Goal: Check status: Check status

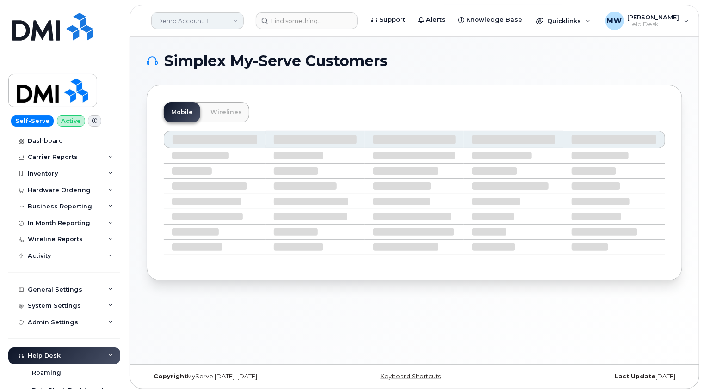
click at [212, 23] on link "Demo Account 1" at bounding box center [197, 20] width 92 height 17
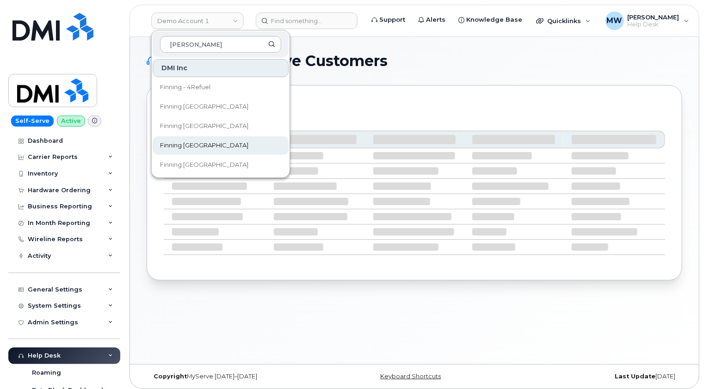
type input "finn"
drag, startPoint x: 188, startPoint y: 146, endPoint x: 192, endPoint y: 142, distance: 5.2
click at [189, 146] on span "Finning [GEOGRAPHIC_DATA]" at bounding box center [204, 145] width 88 height 9
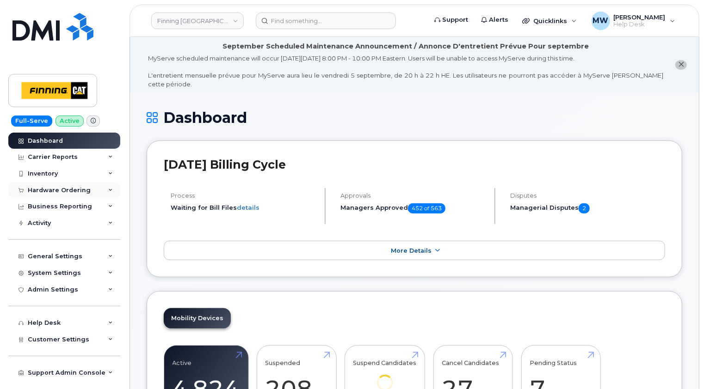
click at [65, 190] on div "Hardware Ordering" at bounding box center [59, 190] width 63 height 7
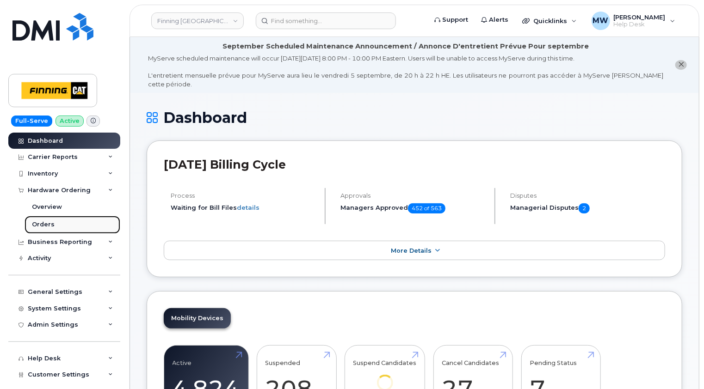
click at [44, 223] on div "Orders" at bounding box center [43, 225] width 23 height 8
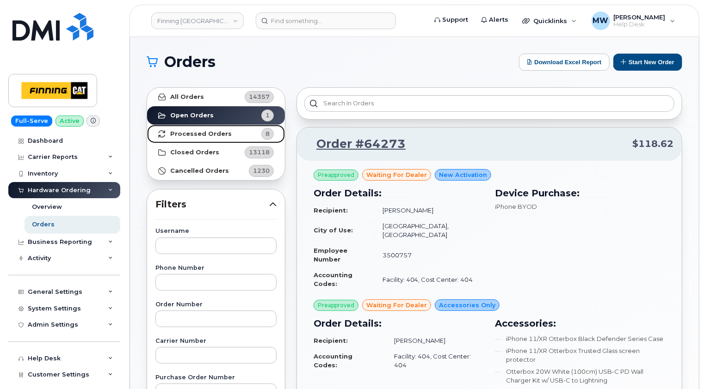
click at [196, 134] on strong "Processed Orders" at bounding box center [201, 133] width 62 height 7
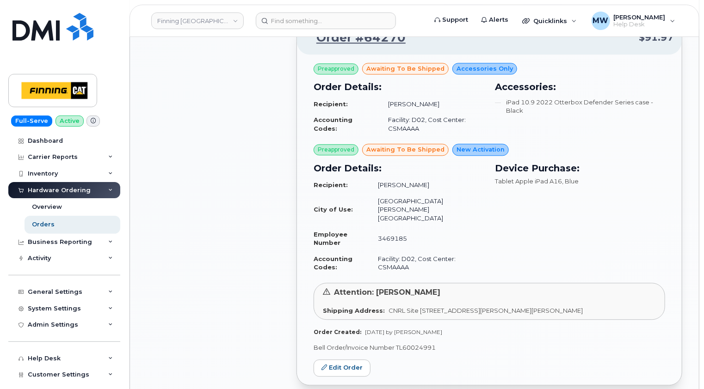
scroll to position [1091, 0]
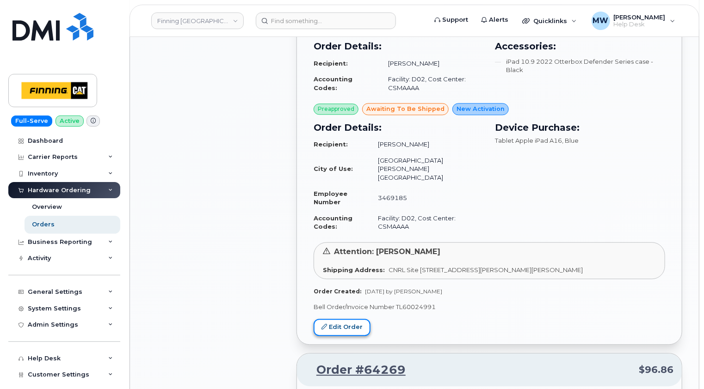
click at [347, 319] on link "Edit Order" at bounding box center [342, 327] width 57 height 17
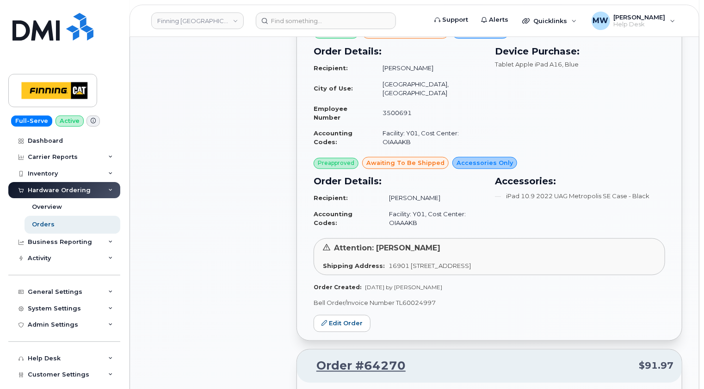
scroll to position [721, 0]
click at [349, 316] on link "Edit Order" at bounding box center [342, 324] width 57 height 17
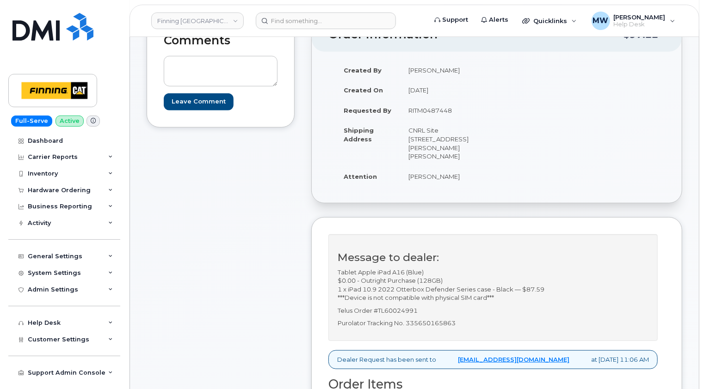
scroll to position [46, 0]
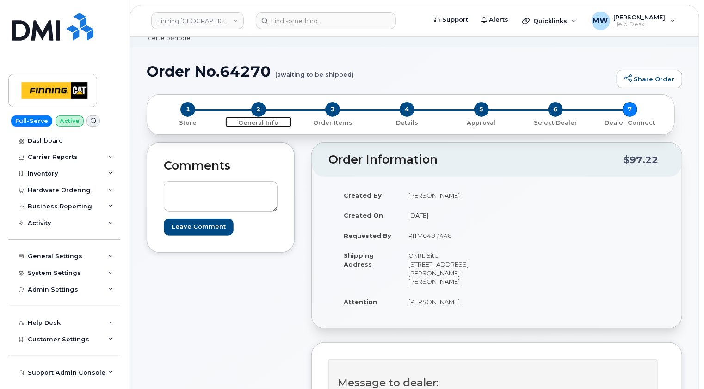
click at [259, 102] on span "2" at bounding box center [258, 109] width 15 height 15
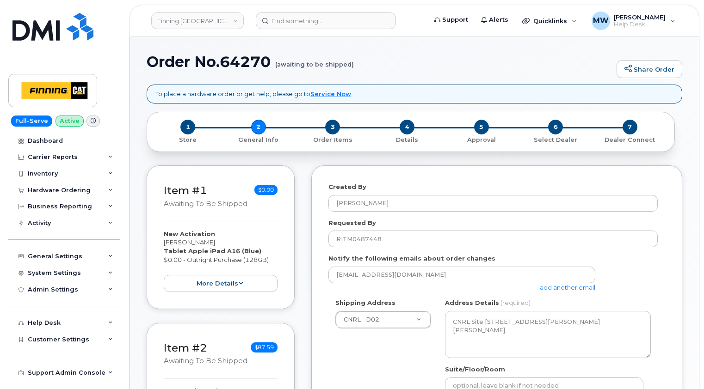
select select
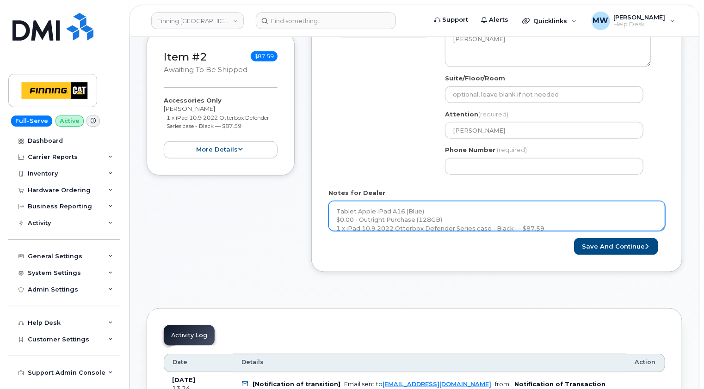
scroll to position [370, 0]
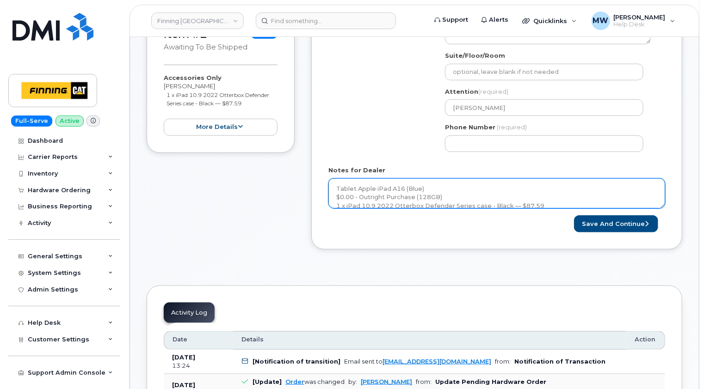
drag, startPoint x: 663, startPoint y: 196, endPoint x: 664, endPoint y: 245, distance: 49.5
click at [664, 245] on div "Created By Matthew Walshe Requested By RITM0487448 Notify the following emails …" at bounding box center [496, 58] width 371 height 412
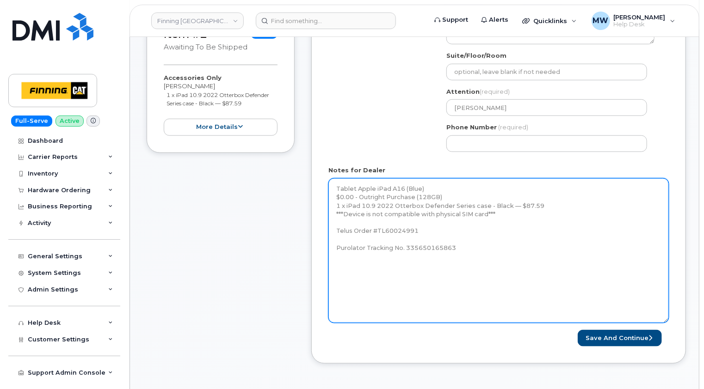
drag, startPoint x: 664, startPoint y: 197, endPoint x: 667, endPoint y: 312, distance: 115.2
click at [667, 312] on textarea "Tablet Apple iPad A16 (Blue) $0.00 - Outright Purchase (128GB) 1 x iPad 10.9 20…" at bounding box center [498, 250] width 340 height 145
drag, startPoint x: 486, startPoint y: 203, endPoint x: 345, endPoint y: 203, distance: 141.0
click at [345, 203] on textarea "Tablet Apple iPad A16 (Blue) $0.00 - Outright Purchase (128GB) 1 x iPad 10.9 20…" at bounding box center [498, 250] width 340 height 145
type textarea "Tablet Apple iPad A16 (Blue) $0.00 - Outright Purchase (128GB) 1 x iPad 10.9 20…"
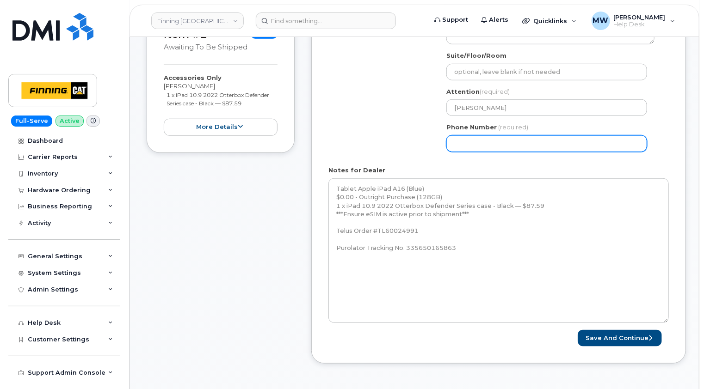
click at [684, 132] on div "Created By Matthew Walshe Requested By RITM0487448 Notify the following emails …" at bounding box center [498, 108] width 375 height 512
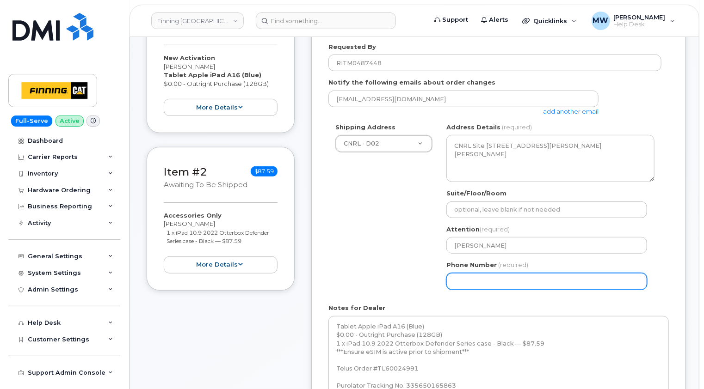
scroll to position [324, 0]
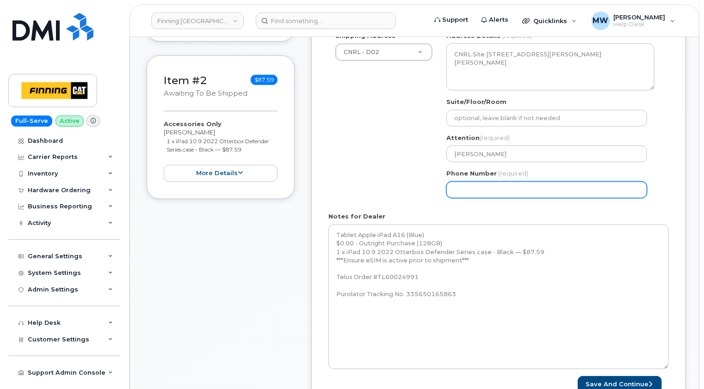
click at [463, 182] on input "Phone Number" at bounding box center [546, 190] width 201 height 17
paste input "7807928932"
select select
type input "7807928932"
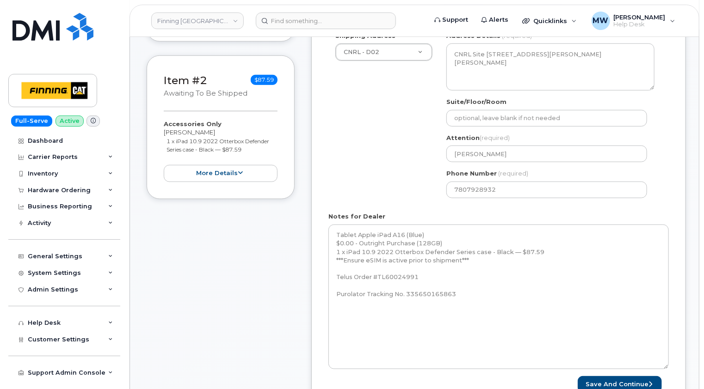
click at [675, 202] on div "Created By Matthew Walshe Requested By RITM0487448 Notify the following emails …" at bounding box center [498, 154] width 375 height 512
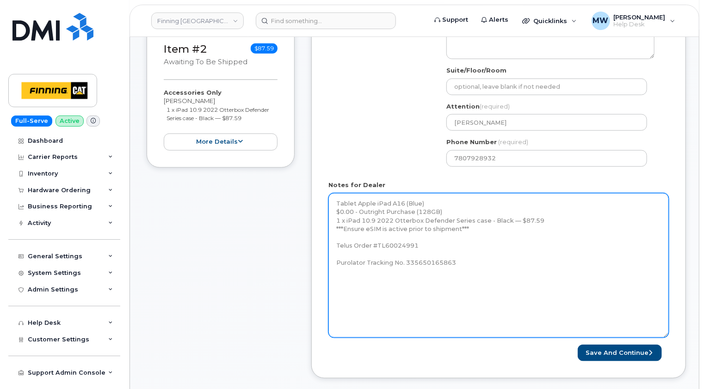
scroll to position [370, 0]
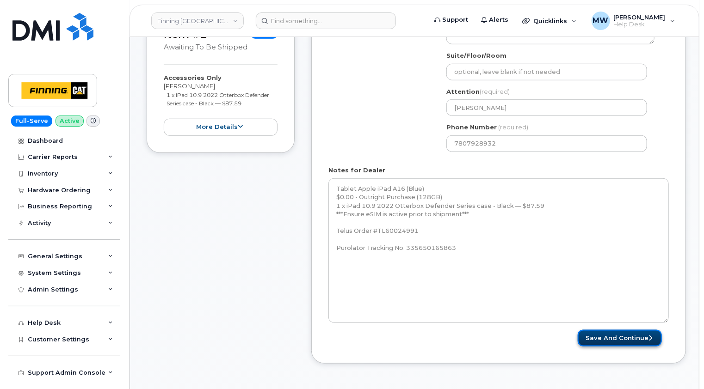
click at [621, 330] on button "Save and Continue" at bounding box center [620, 338] width 84 height 17
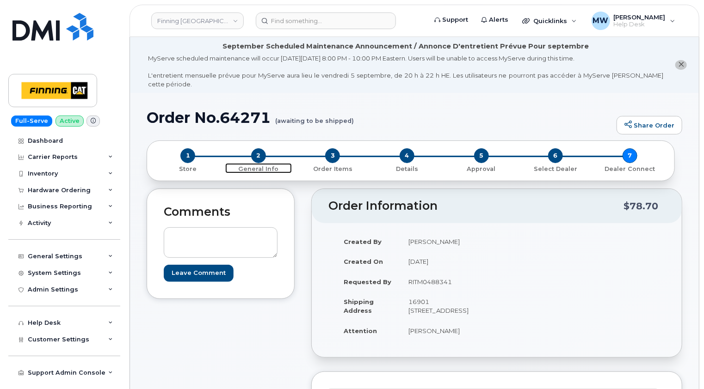
click at [258, 148] on span "2" at bounding box center [258, 155] width 15 height 15
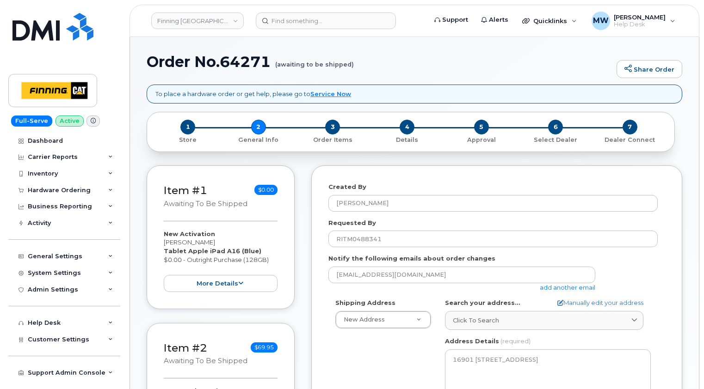
select select
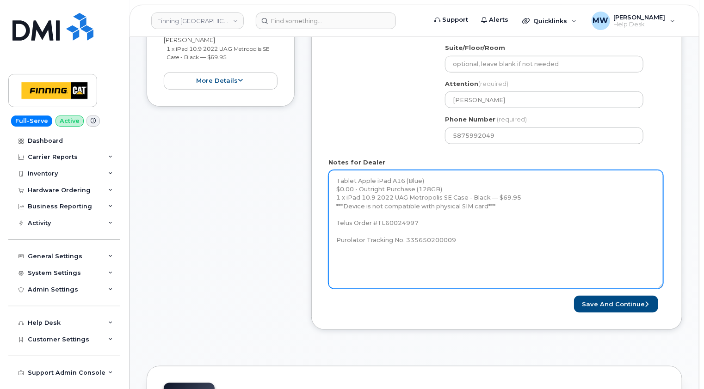
drag, startPoint x: 664, startPoint y: 188, endPoint x: 662, endPoint y: 277, distance: 88.8
click at [662, 277] on textarea "Tablet Apple iPad A16 (Blue) $0.00 - Outright Purchase (128GB) 1 x iPad 10.9 20…" at bounding box center [495, 229] width 335 height 119
drag, startPoint x: 486, startPoint y: 195, endPoint x: 345, endPoint y: 193, distance: 141.0
click at [345, 193] on textarea "Tablet Apple iPad A16 (Blue) $0.00 - Outright Purchase (128GB) 1 x iPad 10.9 20…" at bounding box center [495, 229] width 335 height 119
type textarea "Tablet Apple iPad A16 (Blue) $0.00 - Outright Purchase (128GB) 1 x iPad 10.9 20…"
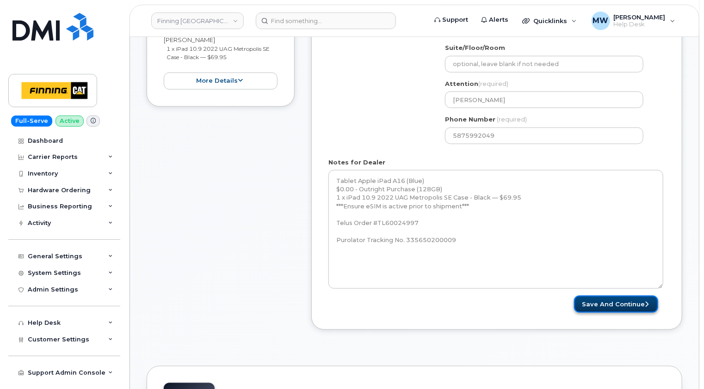
click at [601, 296] on button "Save and Continue" at bounding box center [616, 304] width 84 height 17
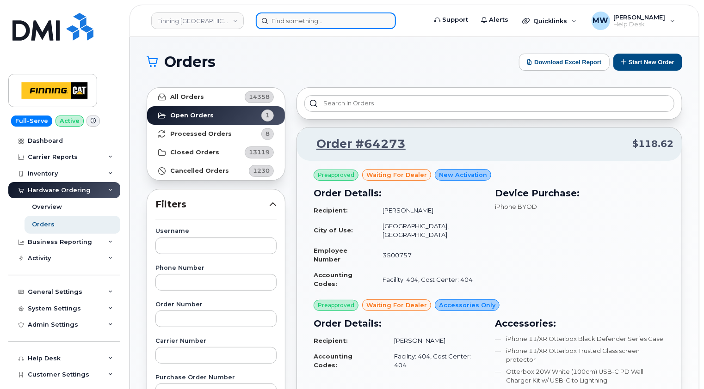
click at [297, 21] on input at bounding box center [326, 20] width 140 height 17
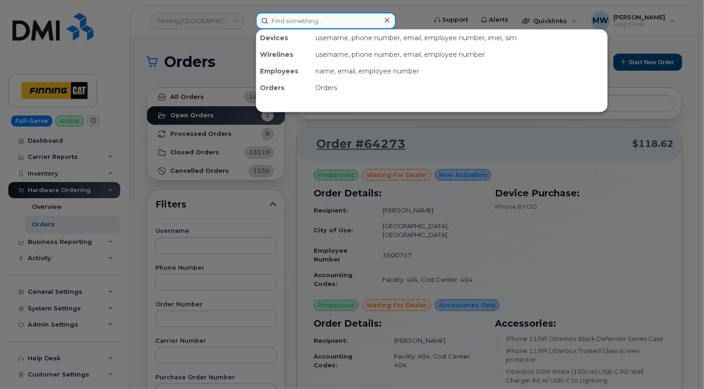
paste input "Chris Schwartz"
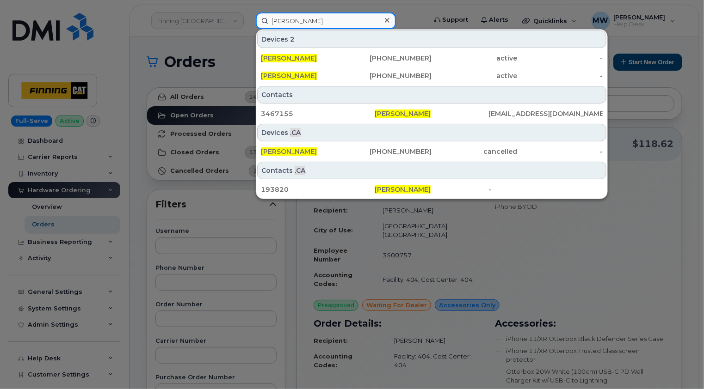
type input "Chris Schwartz"
click at [388, 18] on icon at bounding box center [387, 20] width 5 height 7
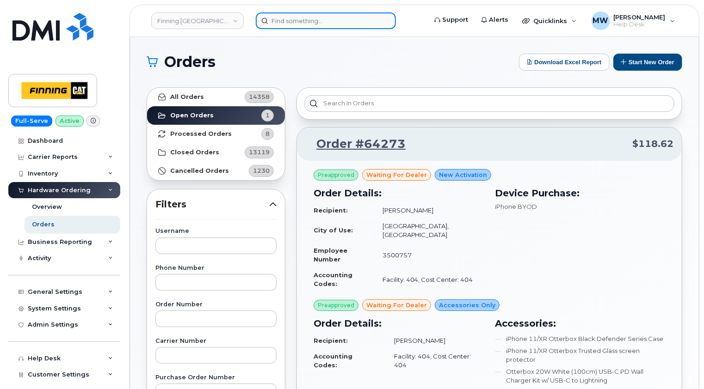
click at [304, 20] on input at bounding box center [326, 20] width 140 height 17
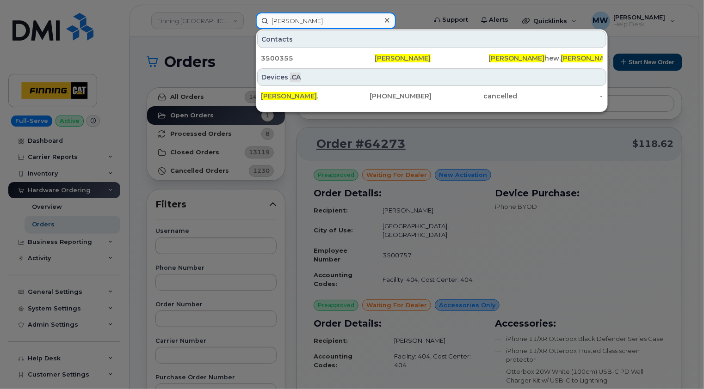
drag, startPoint x: 324, startPoint y: 20, endPoint x: 260, endPoint y: 22, distance: 63.4
click at [260, 22] on input "matt graham" at bounding box center [326, 20] width 140 height 17
paste input "5875783915"
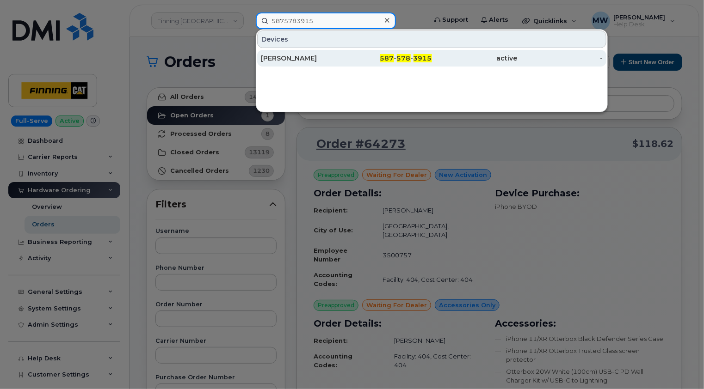
type input "5875783915"
click at [319, 60] on div "[PERSON_NAME]" at bounding box center [304, 58] width 86 height 9
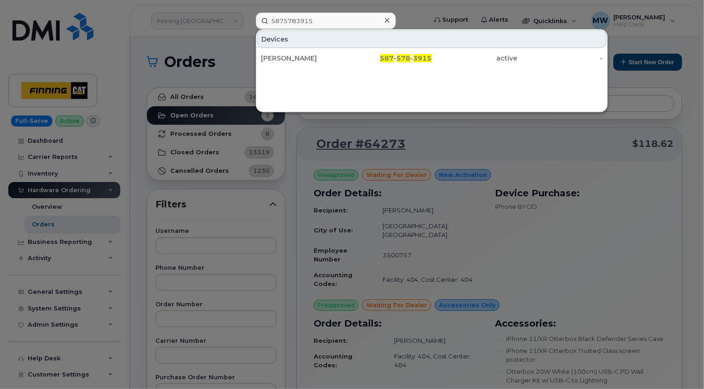
click at [385, 20] on icon at bounding box center [387, 20] width 5 height 7
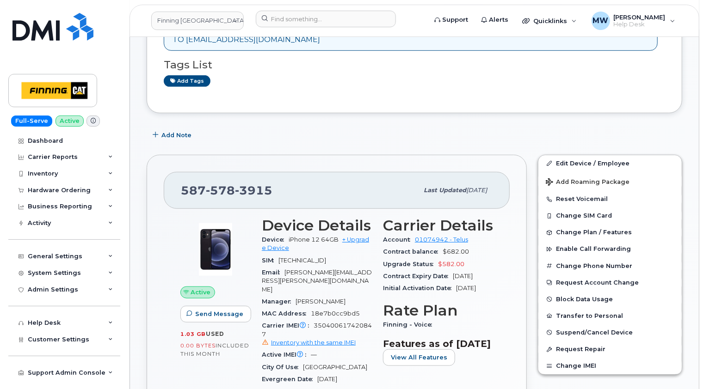
scroll to position [231, 0]
click at [261, 183] on span "3915" at bounding box center [253, 190] width 37 height 14
copy span "587 578 3915"
click at [329, 18] on input at bounding box center [326, 19] width 140 height 17
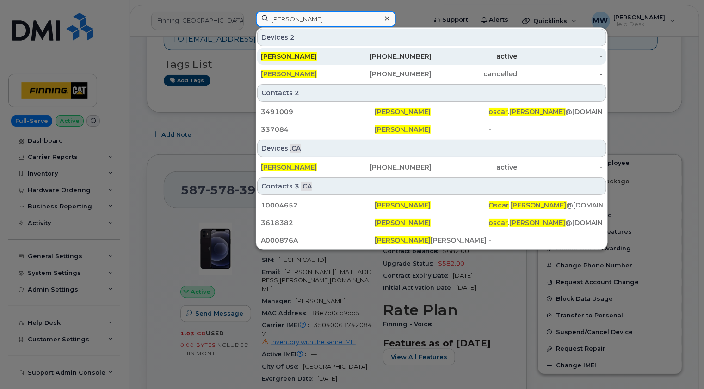
type input "oscar morales"
click at [301, 56] on span "Oscar Morales" at bounding box center [289, 56] width 56 height 8
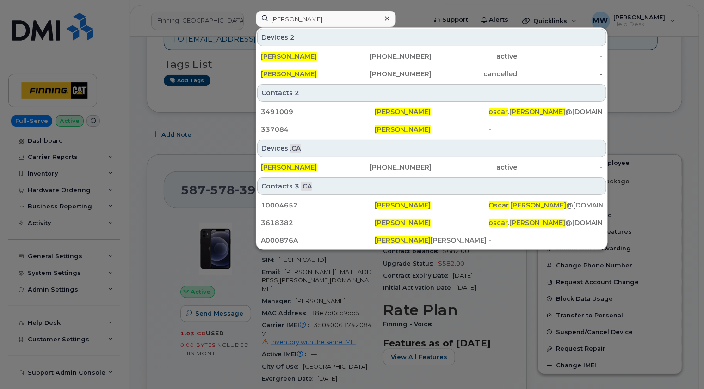
drag, startPoint x: 388, startPoint y: 17, endPoint x: 371, endPoint y: 3, distance: 21.7
click at [388, 17] on icon at bounding box center [387, 18] width 5 height 5
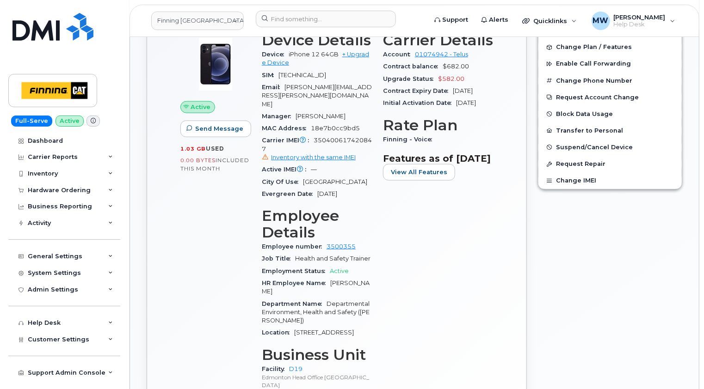
scroll to position [370, 0]
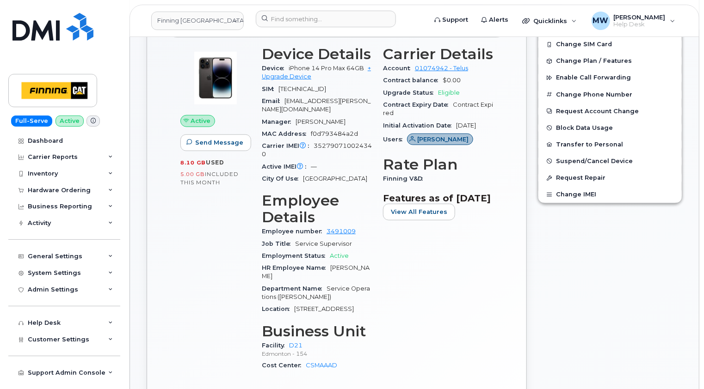
scroll to position [231, 0]
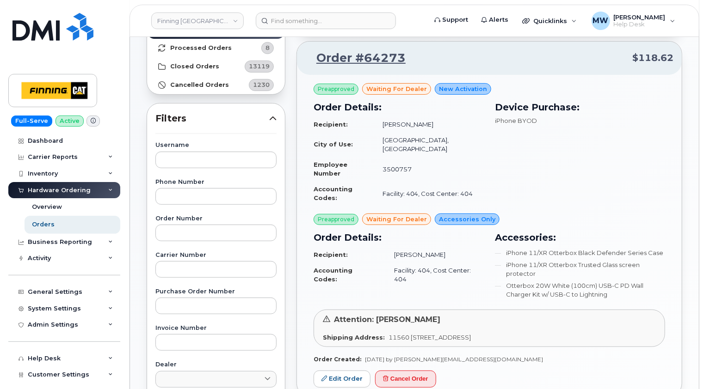
scroll to position [46, 0]
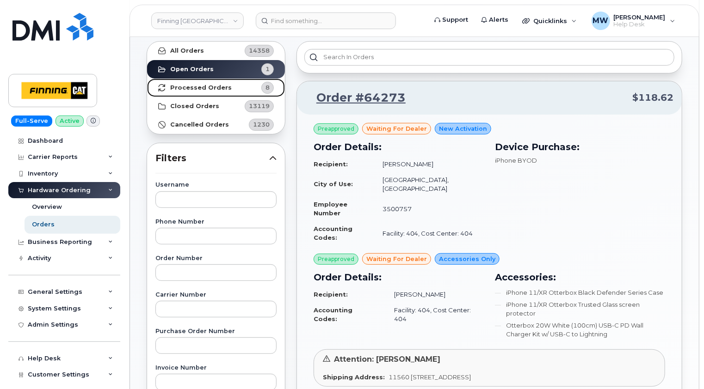
click at [201, 93] on link "Processed Orders 8" at bounding box center [216, 88] width 138 height 18
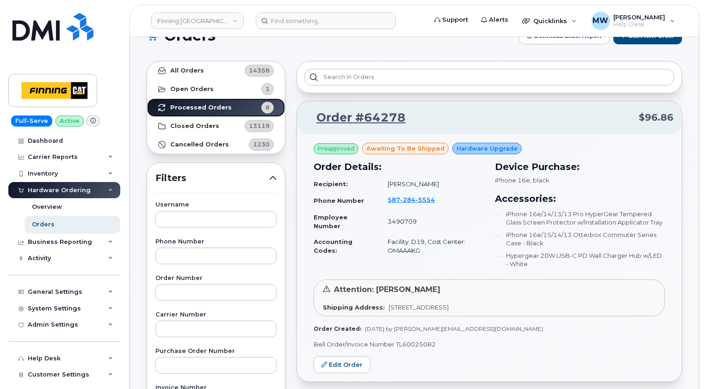
scroll to position [0, 0]
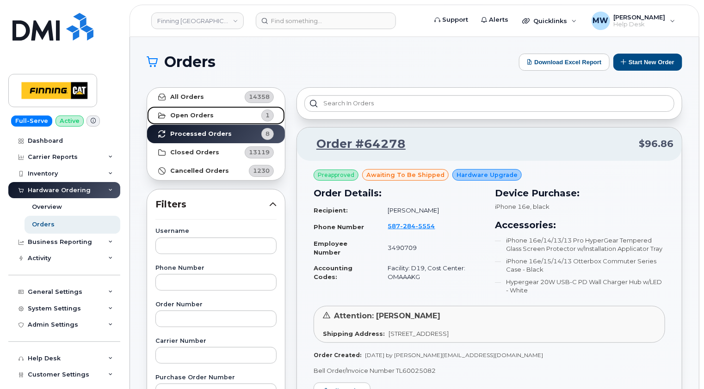
click at [202, 116] on strong "Open Orders" at bounding box center [191, 115] width 43 height 7
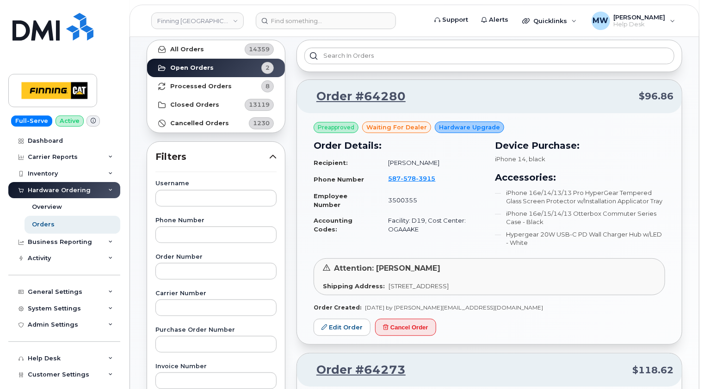
scroll to position [46, 0]
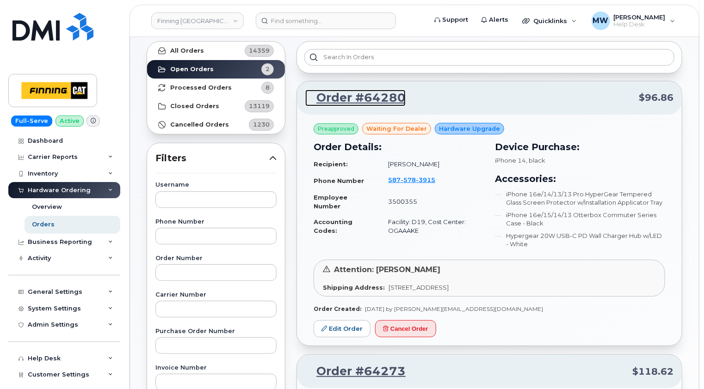
click at [361, 96] on link "Order #64280" at bounding box center [355, 98] width 100 height 17
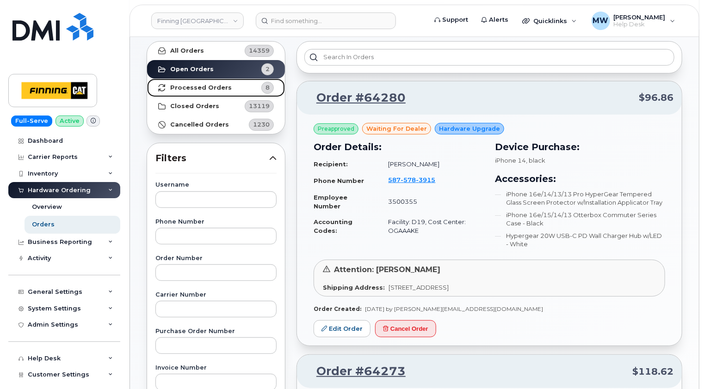
click at [204, 84] on strong "Processed Orders" at bounding box center [201, 87] width 62 height 7
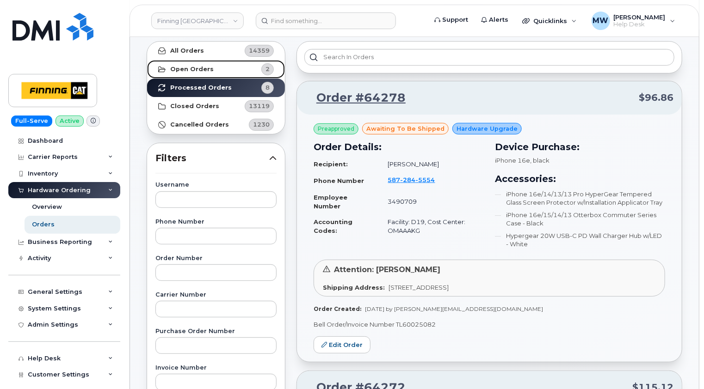
click at [203, 71] on strong "Open Orders" at bounding box center [191, 69] width 43 height 7
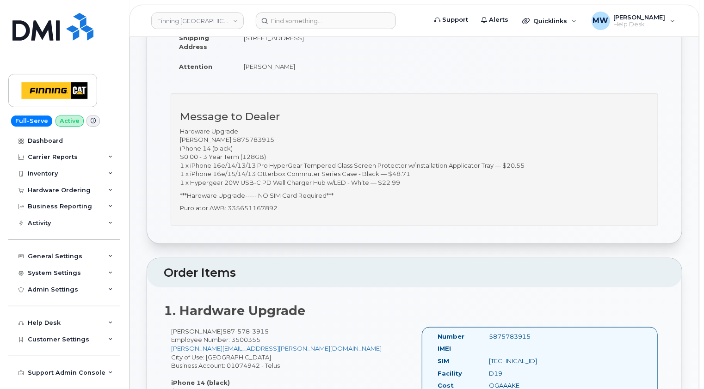
scroll to position [277, 0]
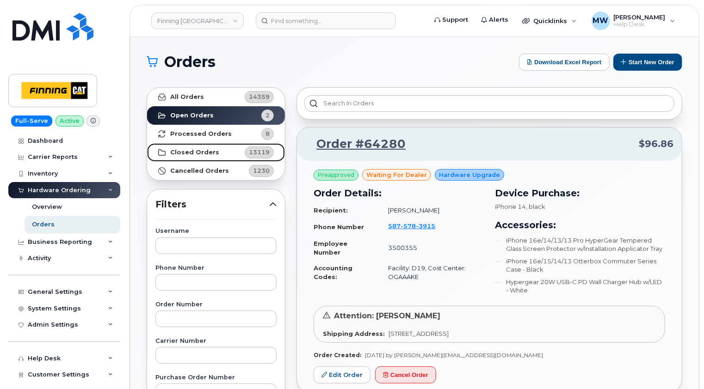
click at [198, 154] on strong "Closed Orders" at bounding box center [194, 152] width 49 height 7
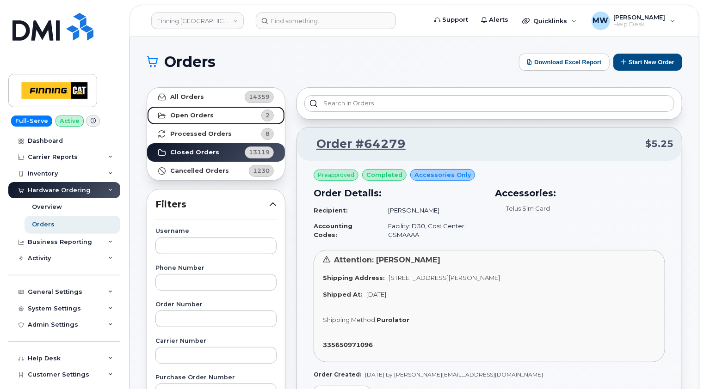
click at [188, 119] on link "Open Orders 2" at bounding box center [216, 115] width 138 height 18
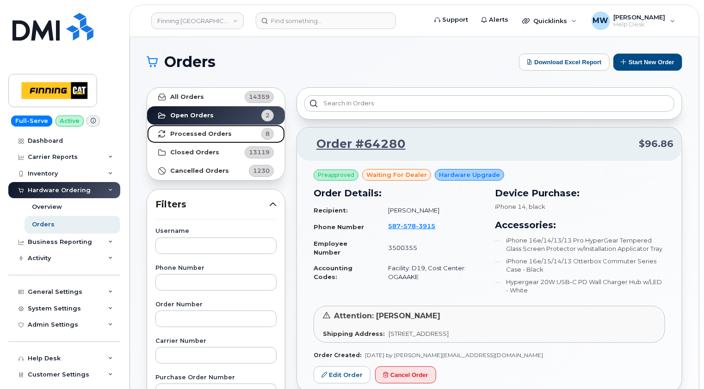
click at [210, 131] on strong "Processed Orders" at bounding box center [201, 133] width 62 height 7
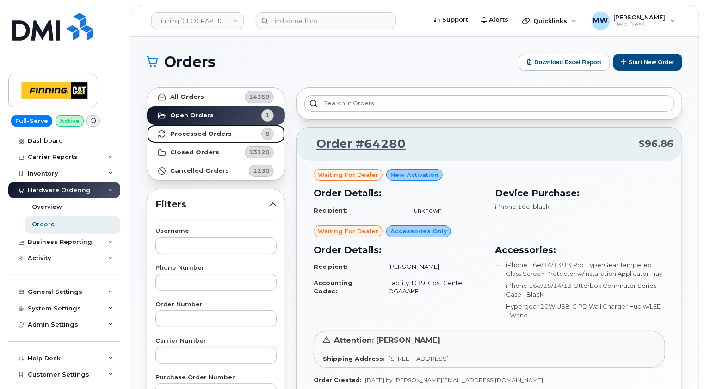
click at [205, 132] on strong "Processed Orders" at bounding box center [201, 133] width 62 height 7
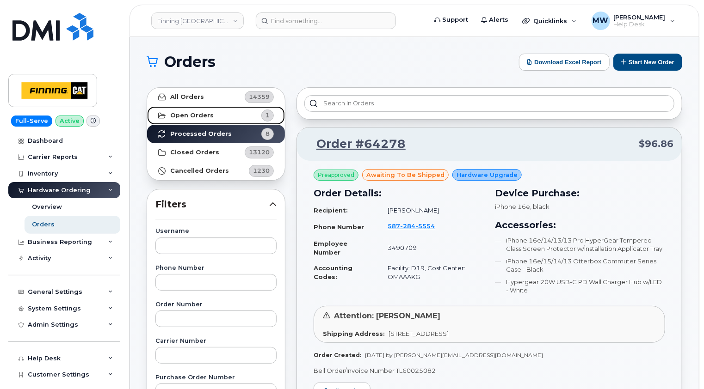
click at [187, 116] on strong "Open Orders" at bounding box center [191, 115] width 43 height 7
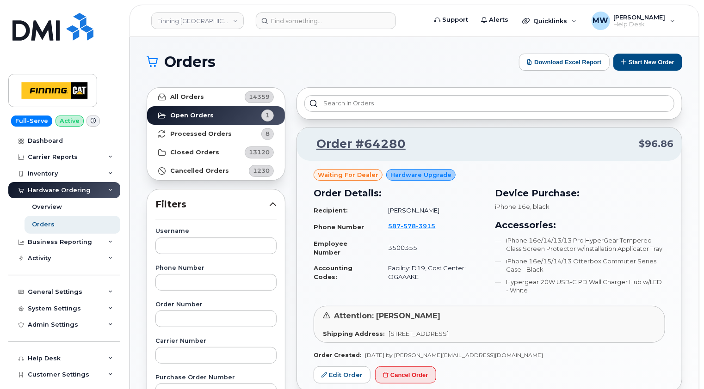
scroll to position [46, 0]
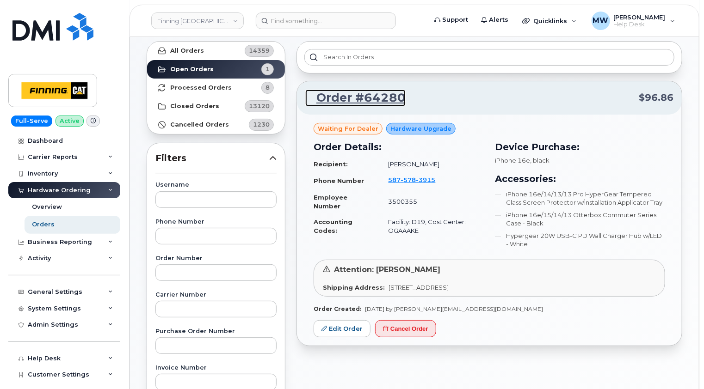
click at [377, 95] on link "Order #64280" at bounding box center [355, 98] width 100 height 17
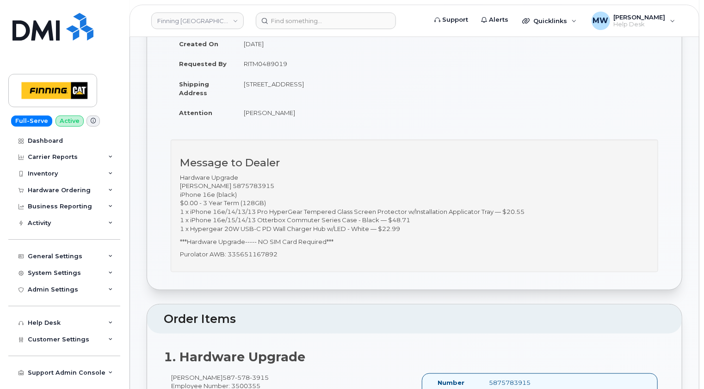
scroll to position [185, 0]
